Goal: Task Accomplishment & Management: Use online tool/utility

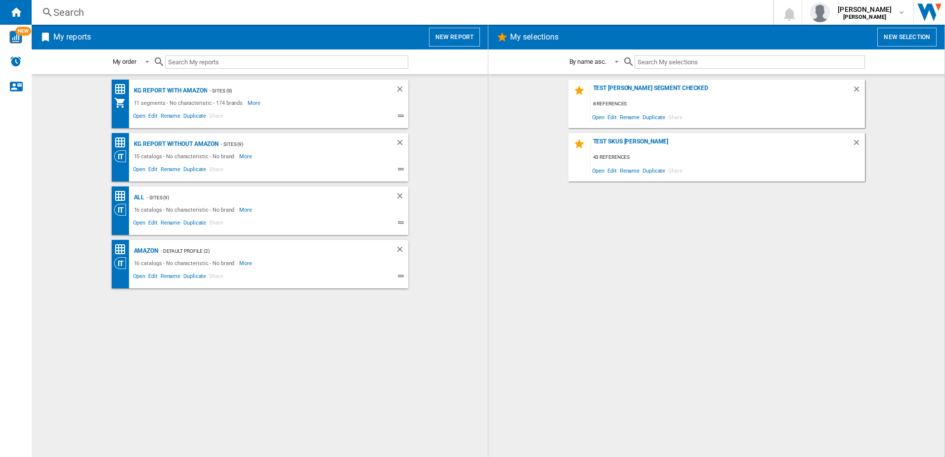
click at [442, 39] on button "New report" at bounding box center [454, 37] width 51 height 19
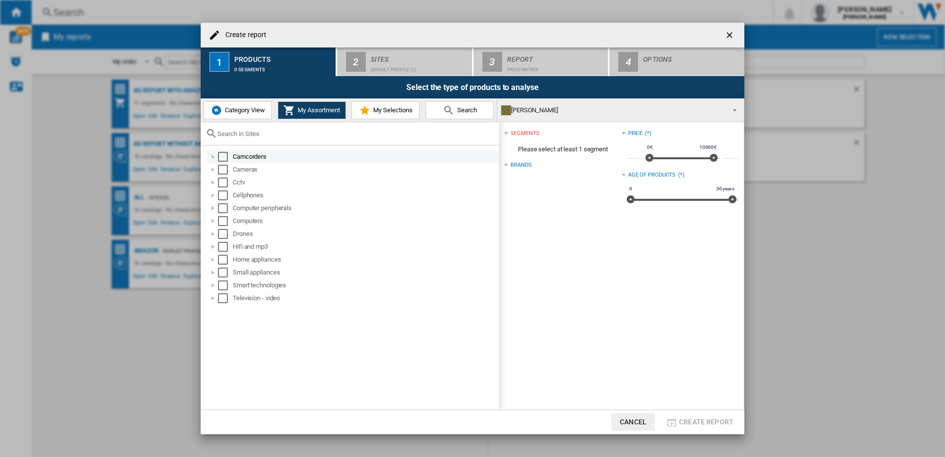
click at [225, 157] on div "Select" at bounding box center [223, 157] width 10 height 10
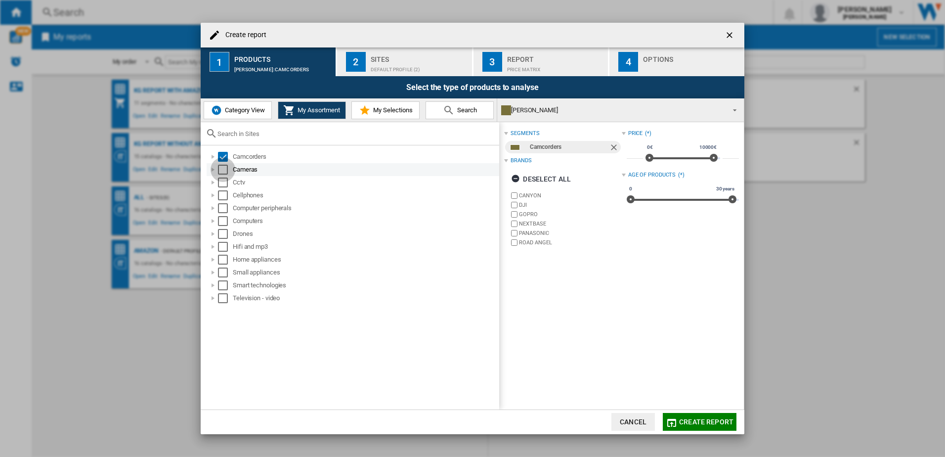
click at [226, 172] on div "Select" at bounding box center [223, 170] width 10 height 10
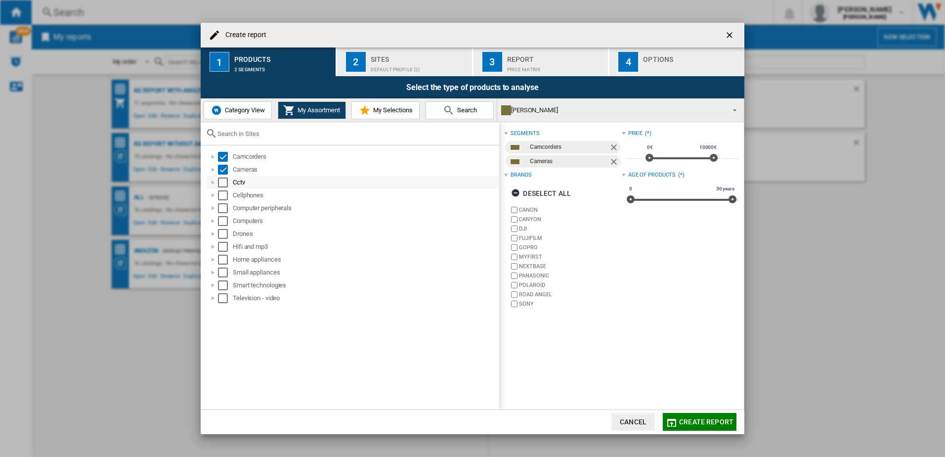
click at [223, 185] on div "Select" at bounding box center [223, 182] width 10 height 10
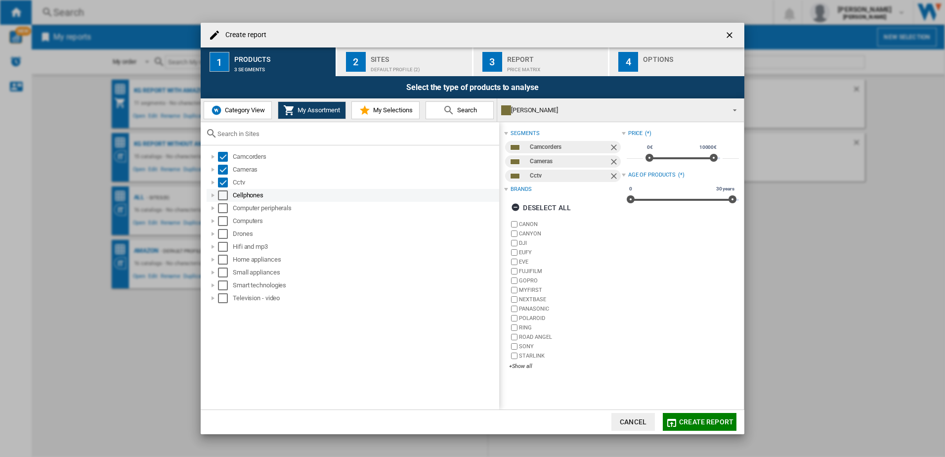
click at [225, 197] on div "Select" at bounding box center [223, 195] width 10 height 10
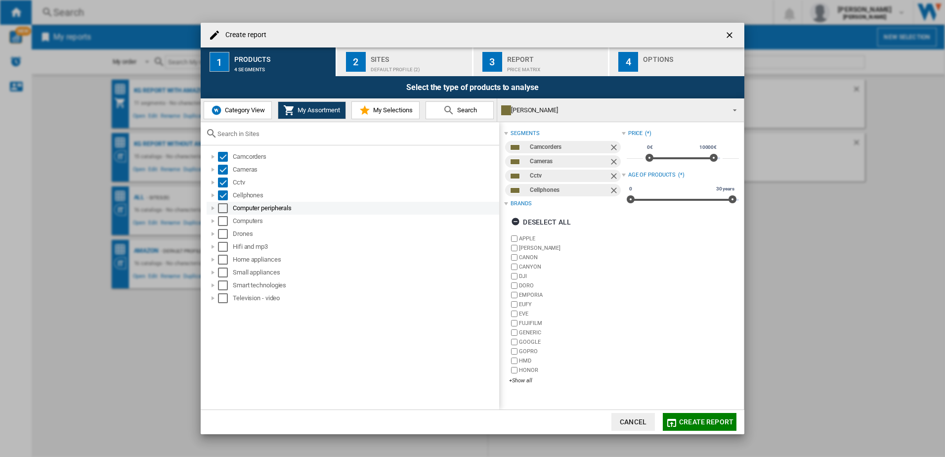
click at [225, 211] on div "Select" at bounding box center [223, 208] width 10 height 10
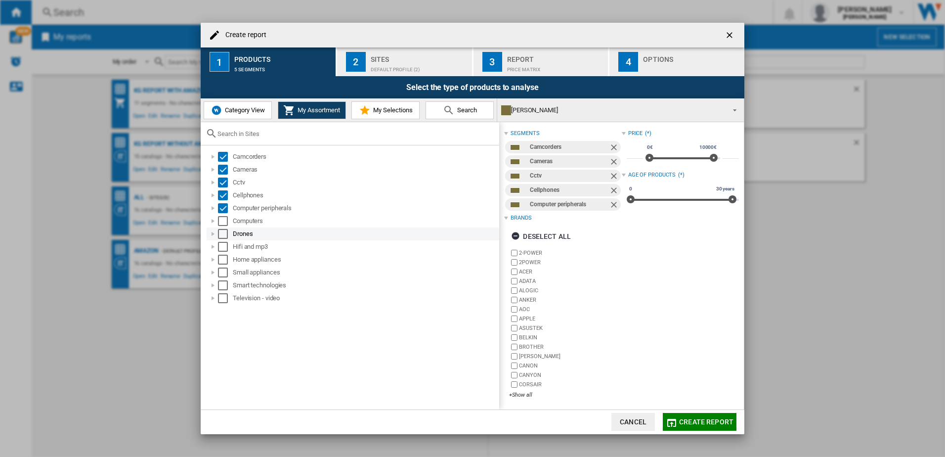
drag, startPoint x: 225, startPoint y: 223, endPoint x: 224, endPoint y: 233, distance: 9.9
click at [225, 225] on div "Select" at bounding box center [223, 221] width 10 height 10
click at [224, 241] on ol "Camcorders Cameras Cctv Cellphones Computer peripherals Computers Drones Hifi a…" at bounding box center [353, 227] width 294 height 154
drag, startPoint x: 224, startPoint y: 242, endPoint x: 224, endPoint y: 253, distance: 10.9
click at [224, 252] on div "Hifi and mp3" at bounding box center [353, 246] width 293 height 13
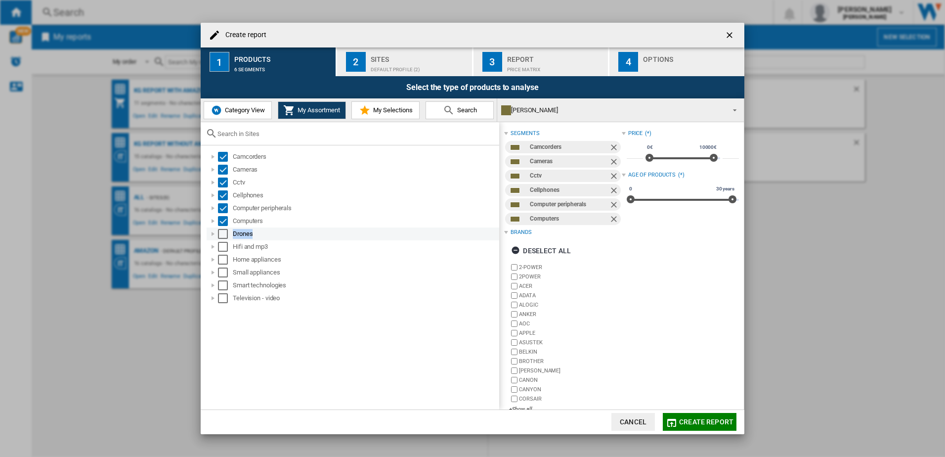
click at [222, 233] on div "Select" at bounding box center [223, 234] width 10 height 10
click at [223, 249] on div "Select" at bounding box center [223, 247] width 10 height 10
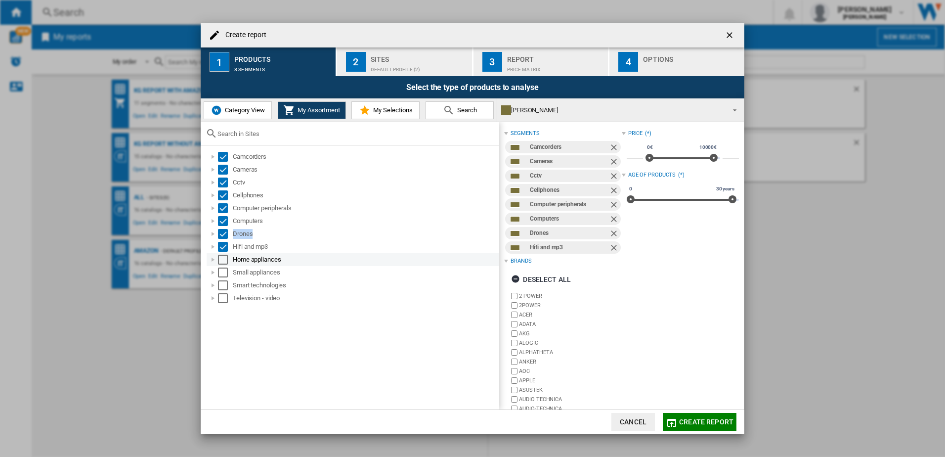
click at [222, 260] on div "Select" at bounding box center [223, 260] width 10 height 10
drag, startPoint x: 224, startPoint y: 271, endPoint x: 224, endPoint y: 277, distance: 5.5
click at [224, 272] on div "Select" at bounding box center [223, 272] width 10 height 10
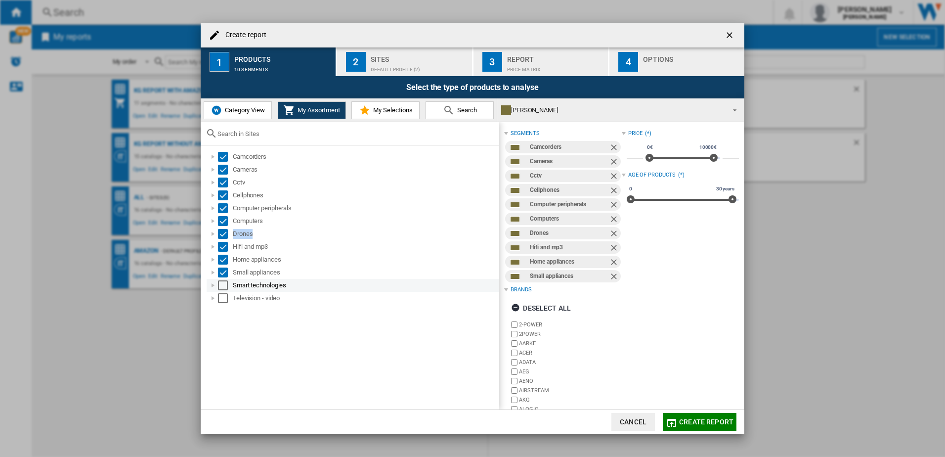
click at [224, 286] on div "Select" at bounding box center [223, 285] width 10 height 10
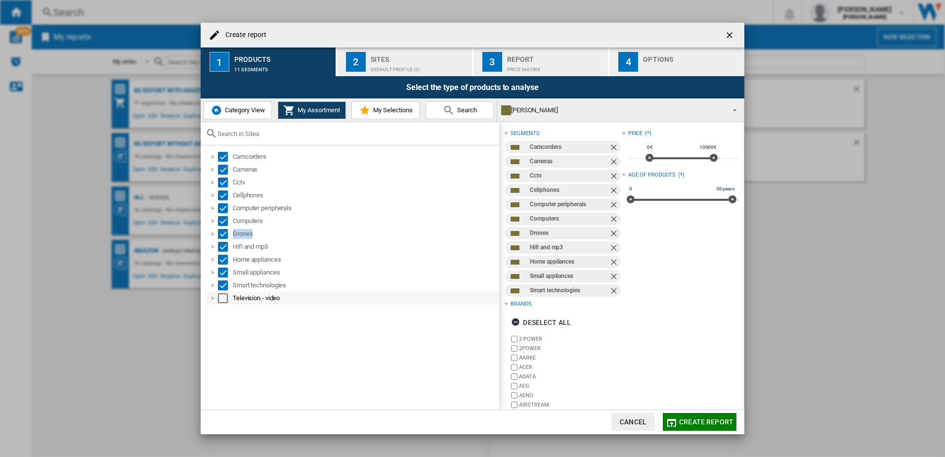
click at [223, 296] on div "Select" at bounding box center [223, 298] width 10 height 10
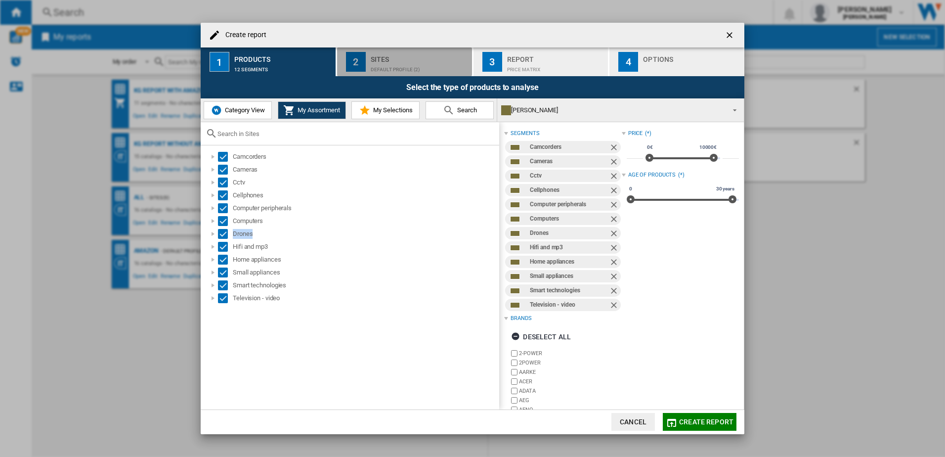
click at [391, 64] on div "Default profile (2)" at bounding box center [419, 67] width 97 height 10
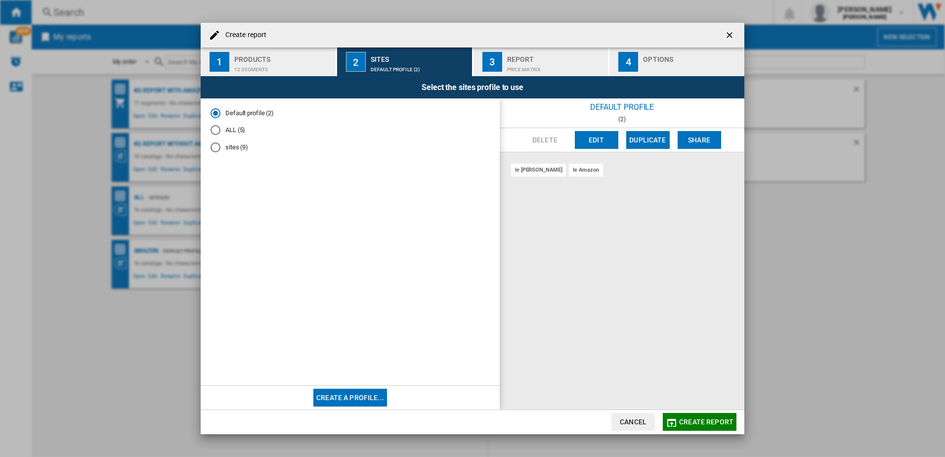
click at [217, 141] on md-radio-group "Default profile (2) ALL (5) sites (9)" at bounding box center [350, 133] width 279 height 51
click at [216, 147] on div "sites (9)" at bounding box center [216, 147] width 10 height 10
click at [715, 418] on span "Create report" at bounding box center [706, 422] width 54 height 8
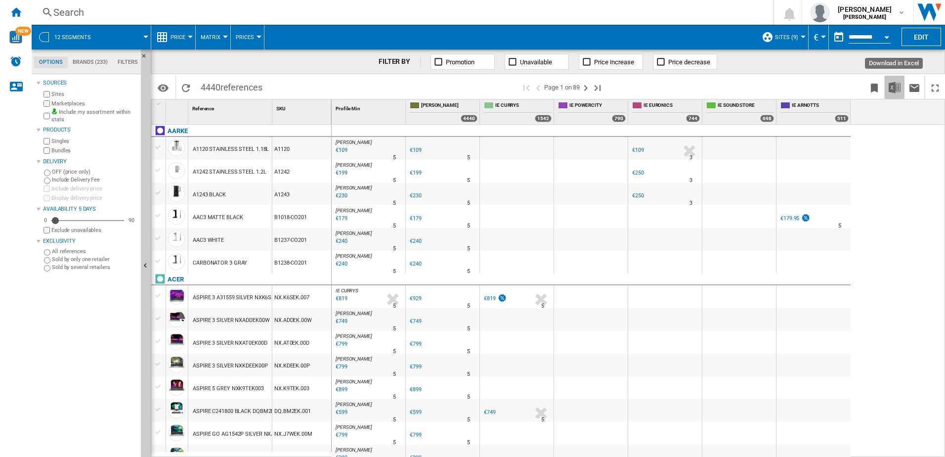
click at [889, 96] on button "Download in Excel" at bounding box center [895, 87] width 20 height 23
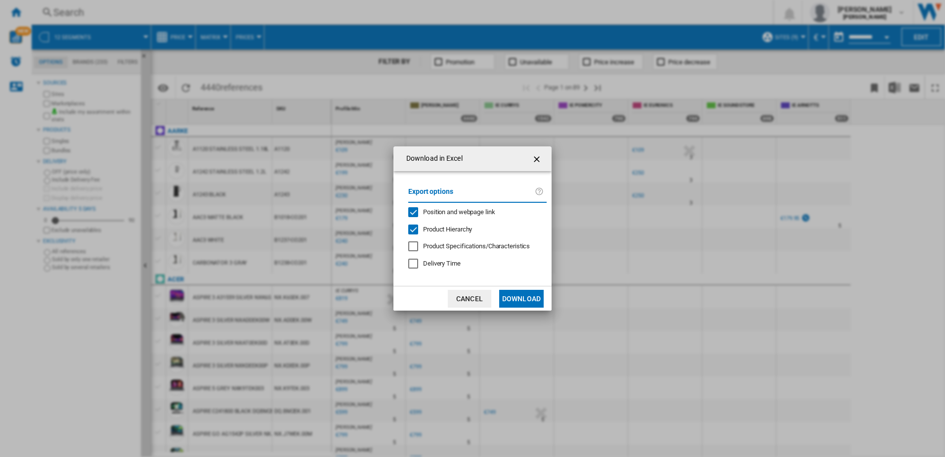
click at [527, 301] on button "Download" at bounding box center [521, 299] width 44 height 18
